Goal: Information Seeking & Learning: Learn about a topic

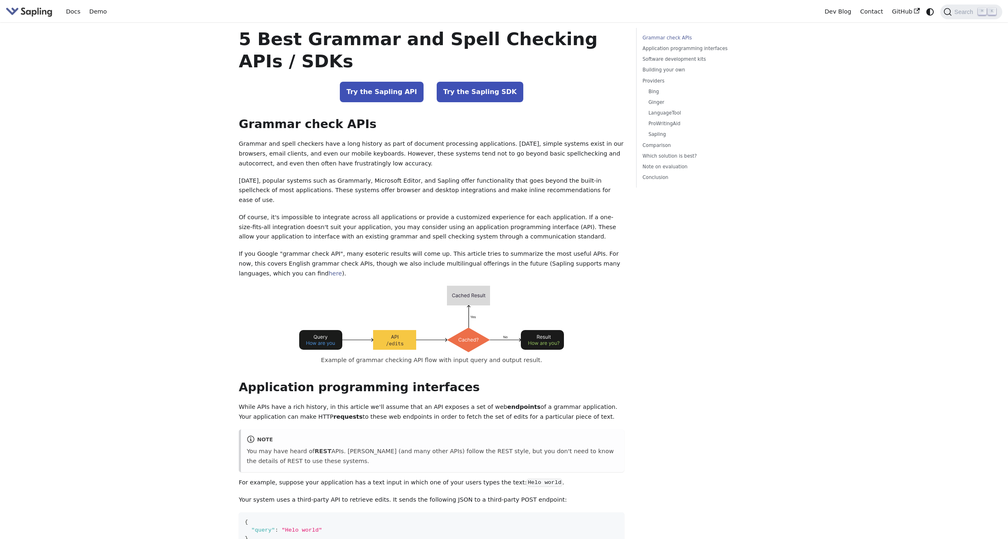
click at [47, 15] on img "Main" at bounding box center [29, 12] width 47 height 12
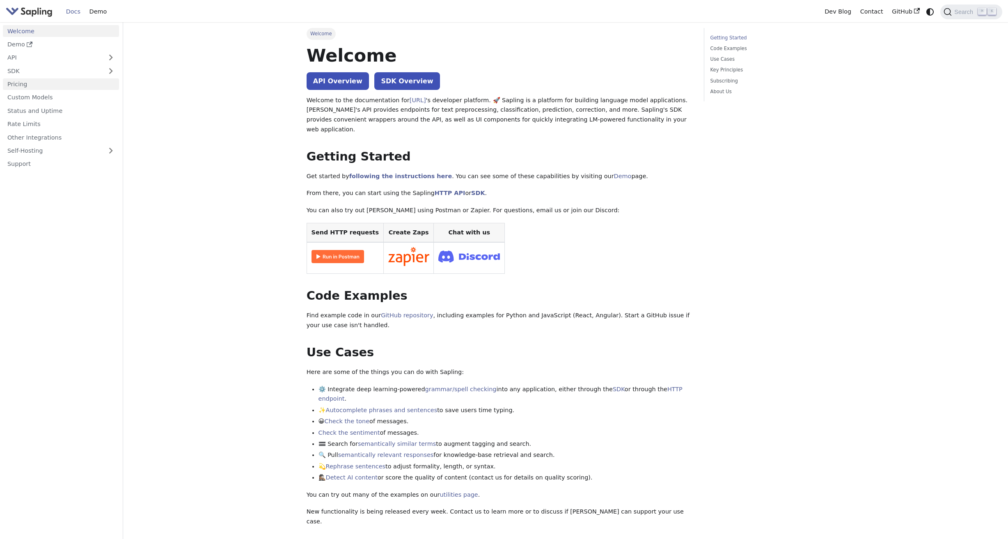
click at [40, 81] on link "Pricing" at bounding box center [61, 84] width 116 height 12
